Goal: Information Seeking & Learning: Understand process/instructions

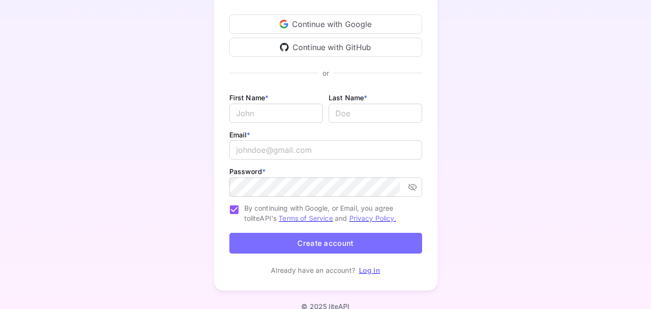
scroll to position [40, 0]
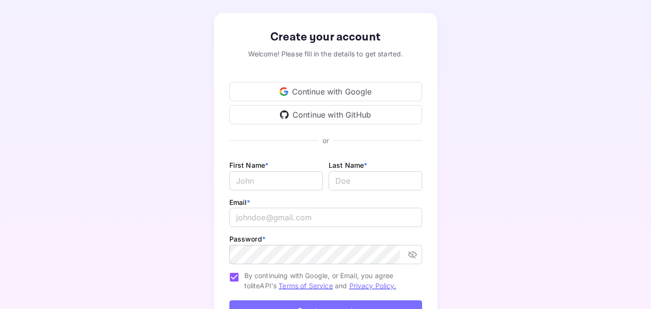
click at [370, 93] on div "Continue with Google" at bounding box center [325, 91] width 193 height 19
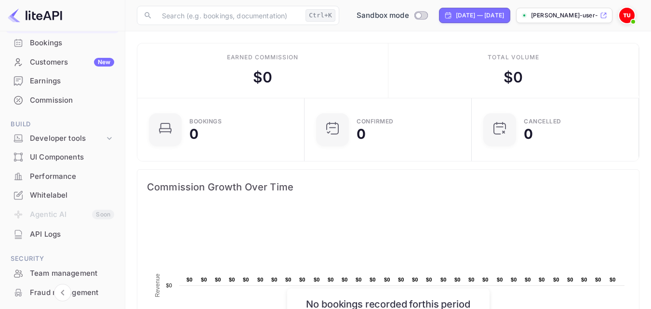
scroll to position [64, 0]
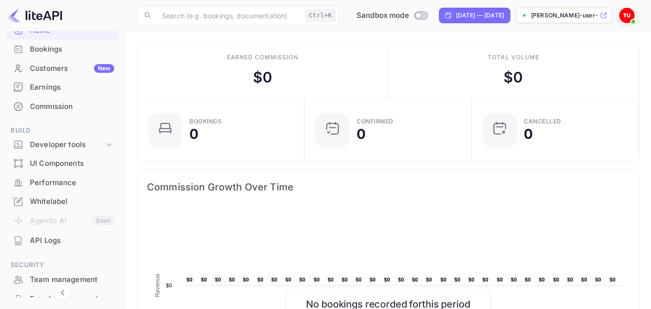
click at [624, 12] on img at bounding box center [626, 15] width 15 height 15
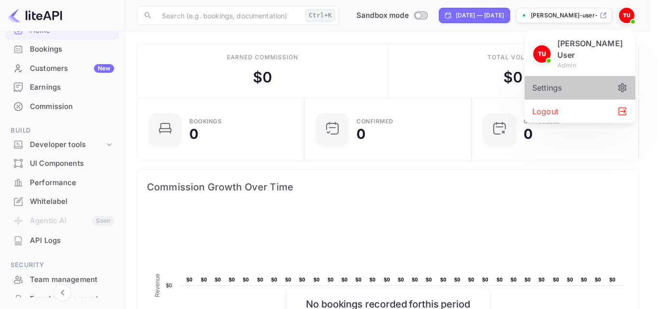
click at [613, 76] on div "Settings" at bounding box center [580, 87] width 111 height 23
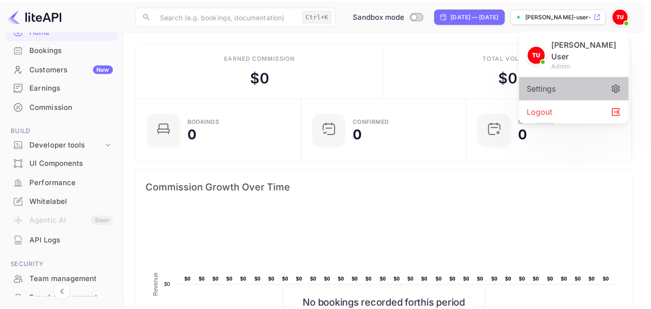
scroll to position [8, 8]
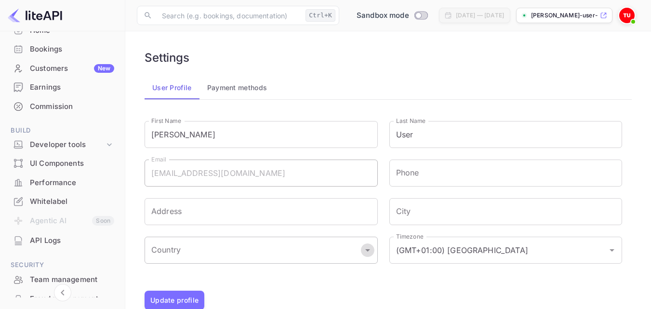
click at [367, 248] on icon "Open" at bounding box center [368, 250] width 12 height 12
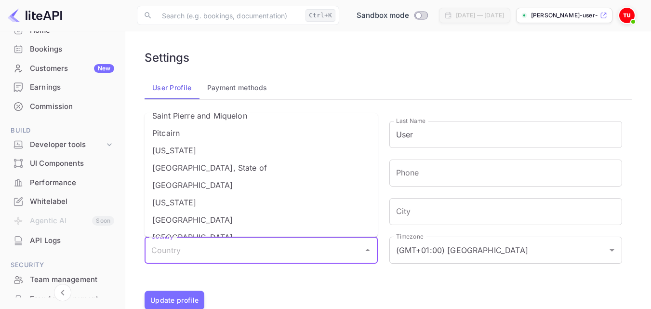
scroll to position [3147, 0]
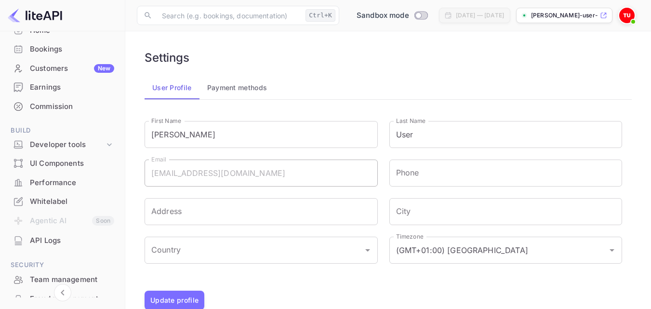
click at [381, 202] on div "City City" at bounding box center [500, 205] width 245 height 39
click at [370, 253] on icon "Open" at bounding box center [368, 250] width 12 height 12
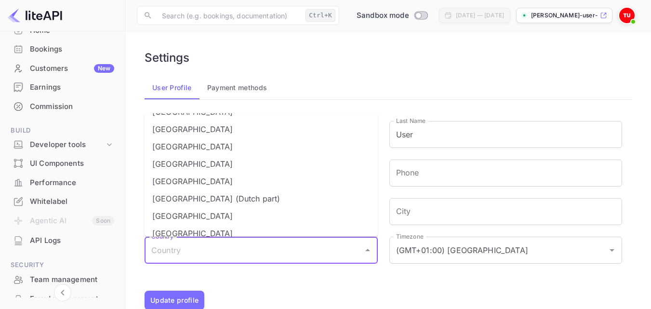
scroll to position [3560, 0]
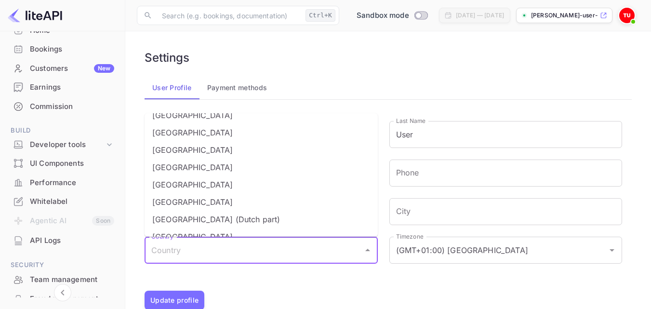
click at [290, 141] on li "Suriname" at bounding box center [261, 149] width 233 height 17
type input "Suriname"
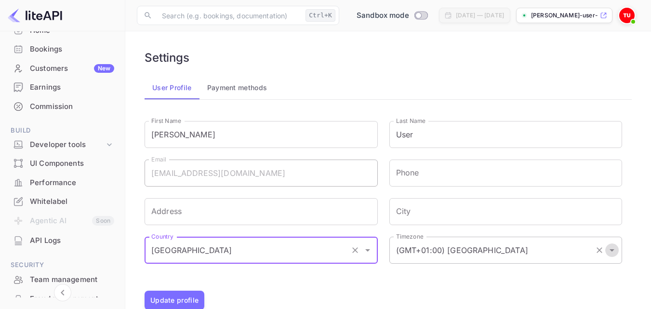
click at [610, 252] on icon "Open" at bounding box center [612, 250] width 12 height 12
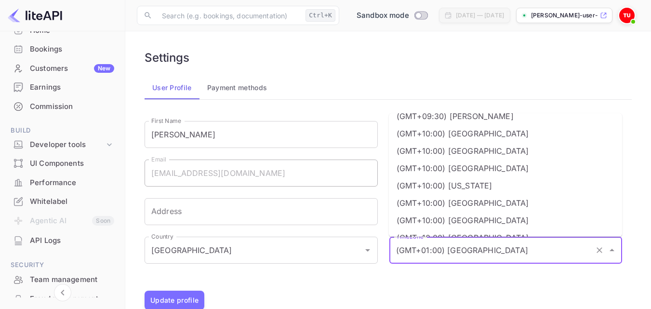
scroll to position [1827, 0]
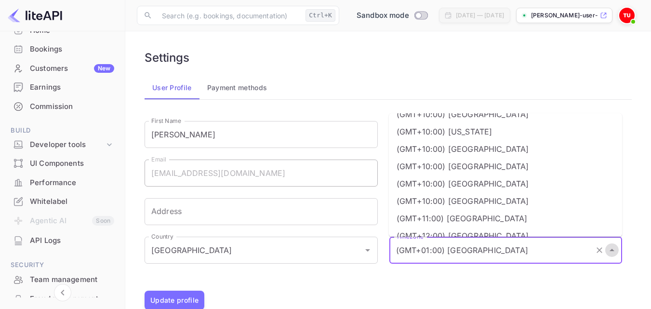
click at [614, 252] on icon "Close" at bounding box center [612, 250] width 12 height 12
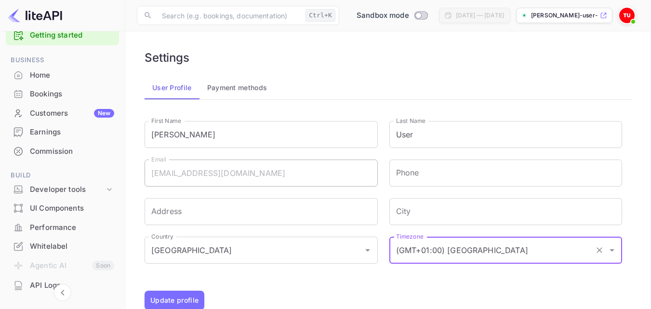
scroll to position [12, 0]
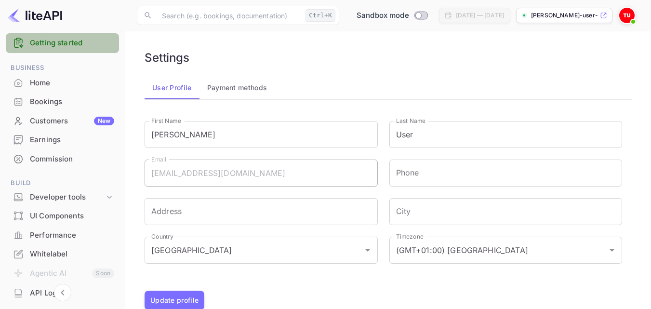
click at [66, 40] on link "Getting started" at bounding box center [72, 43] width 84 height 11
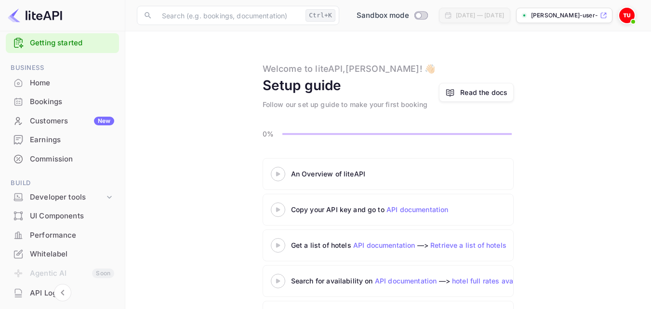
click at [464, 87] on div "Read the docs" at bounding box center [483, 92] width 47 height 10
click at [280, 175] on icon at bounding box center [278, 174] width 34 height 5
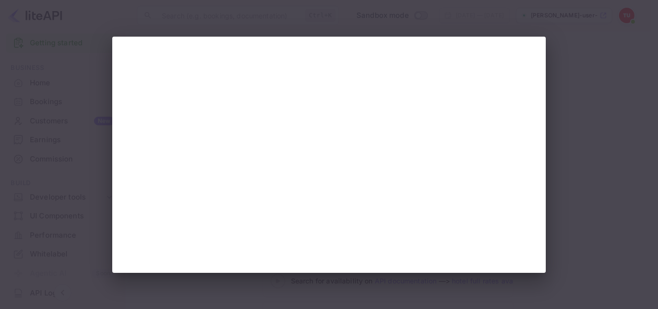
click at [634, 113] on div at bounding box center [329, 154] width 658 height 309
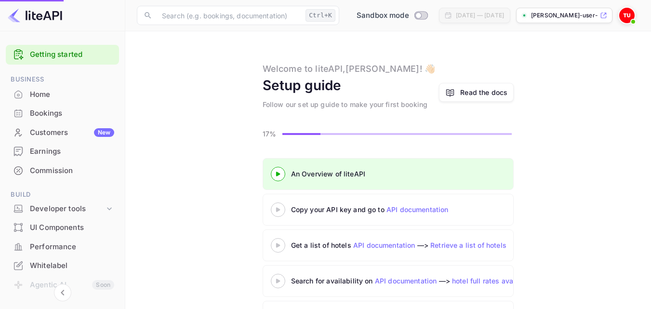
click at [275, 206] on div at bounding box center [278, 209] width 34 height 12
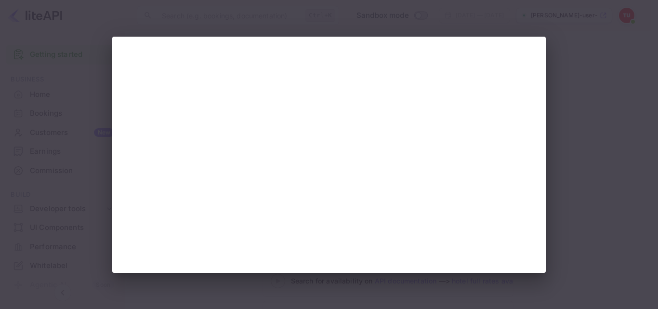
click at [619, 159] on div at bounding box center [329, 154] width 658 height 309
